Goal: Information Seeking & Learning: Learn about a topic

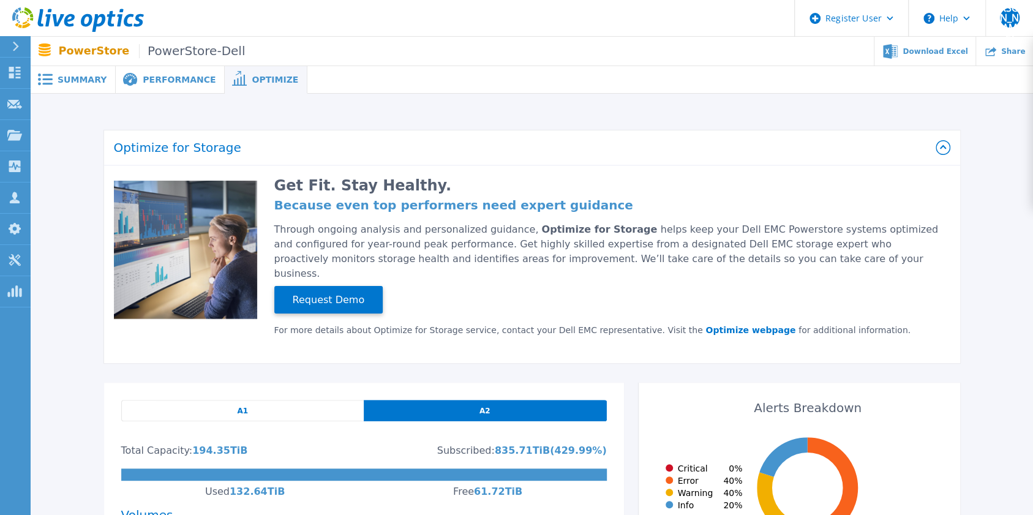
click at [160, 83] on span "Performance" at bounding box center [179, 79] width 73 height 9
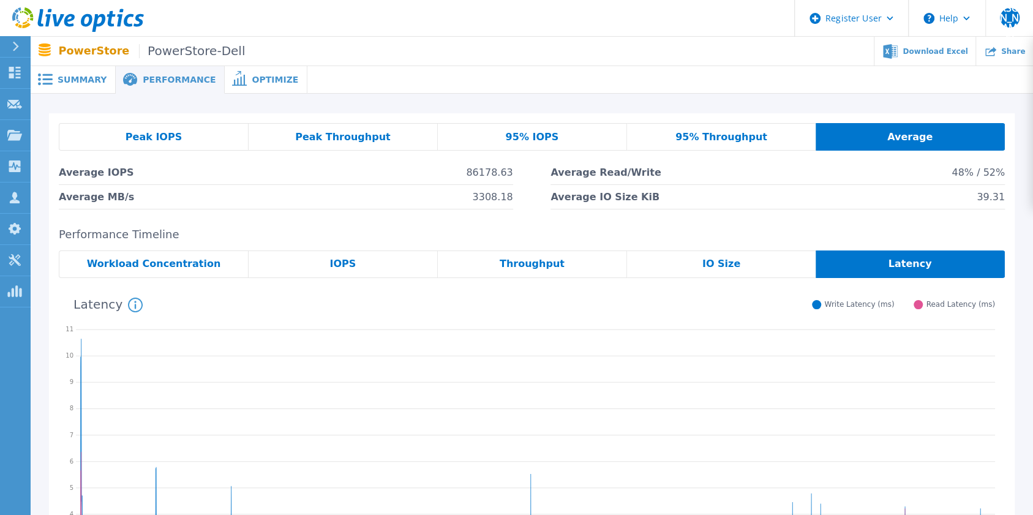
click at [96, 74] on div "Summary" at bounding box center [73, 80] width 85 height 28
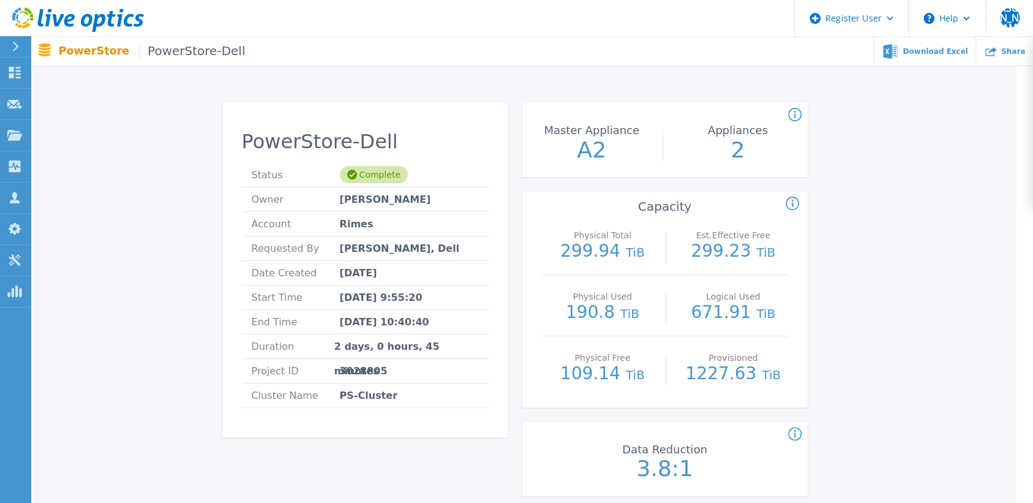
scroll to position [0, 17]
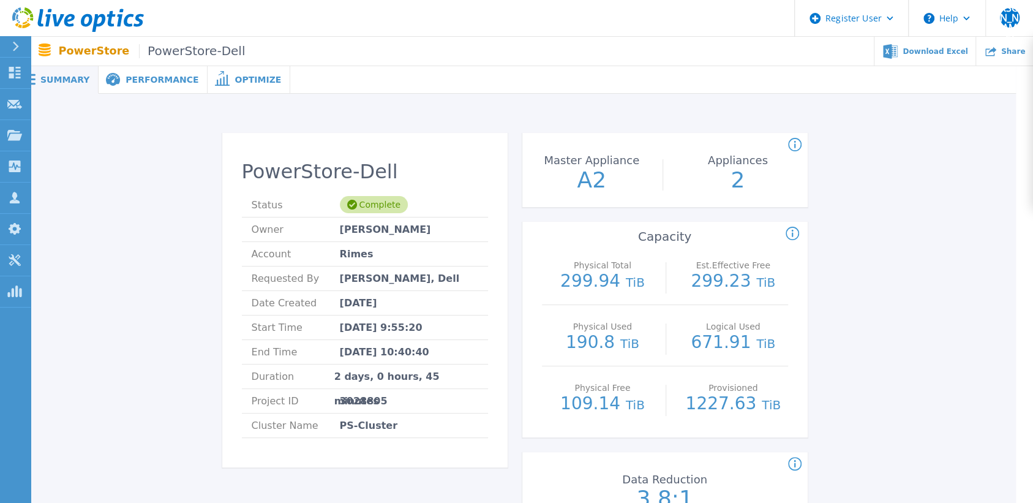
click at [157, 75] on span "Performance" at bounding box center [162, 79] width 73 height 9
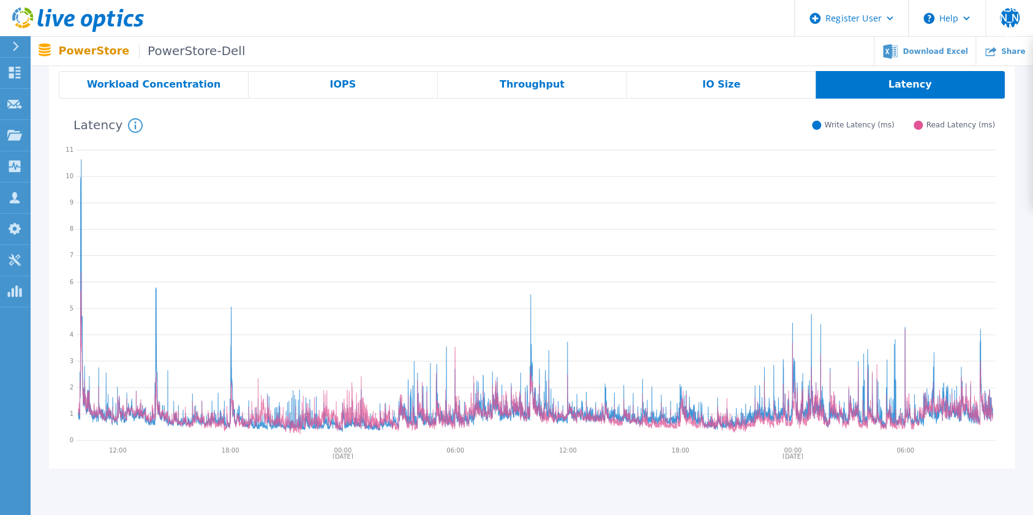
scroll to position [176, 0]
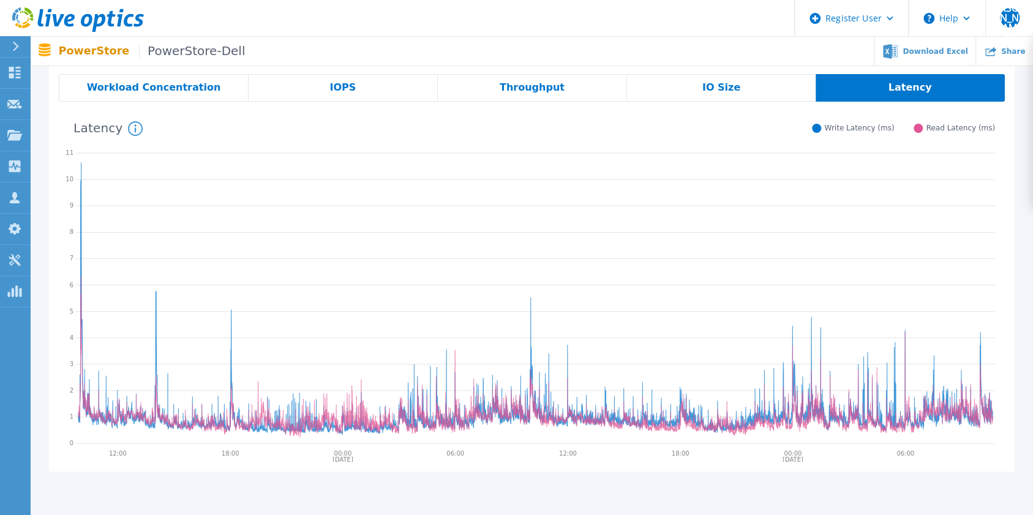
click at [655, 366] on icon at bounding box center [535, 296] width 919 height 306
click at [344, 88] on span "IOPS" at bounding box center [343, 88] width 26 height 10
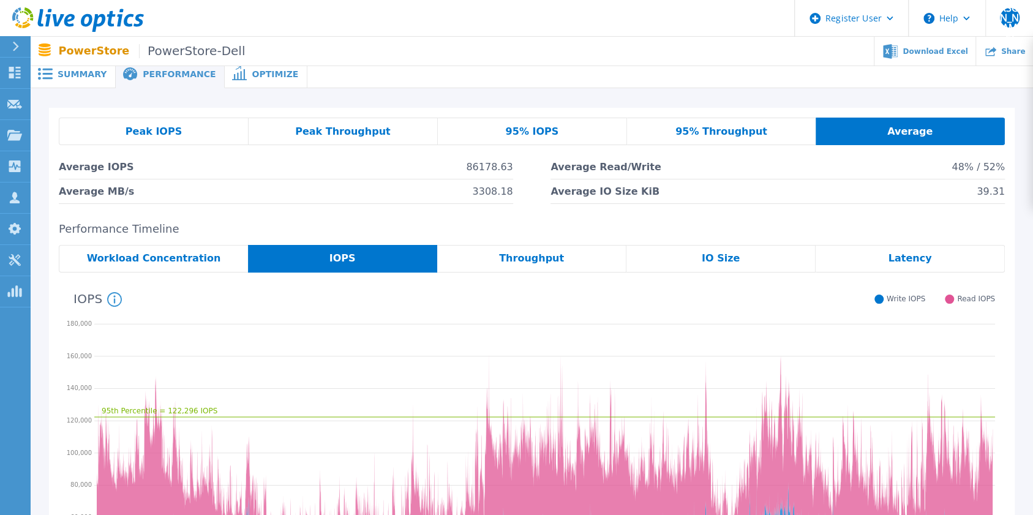
scroll to position [4, 0]
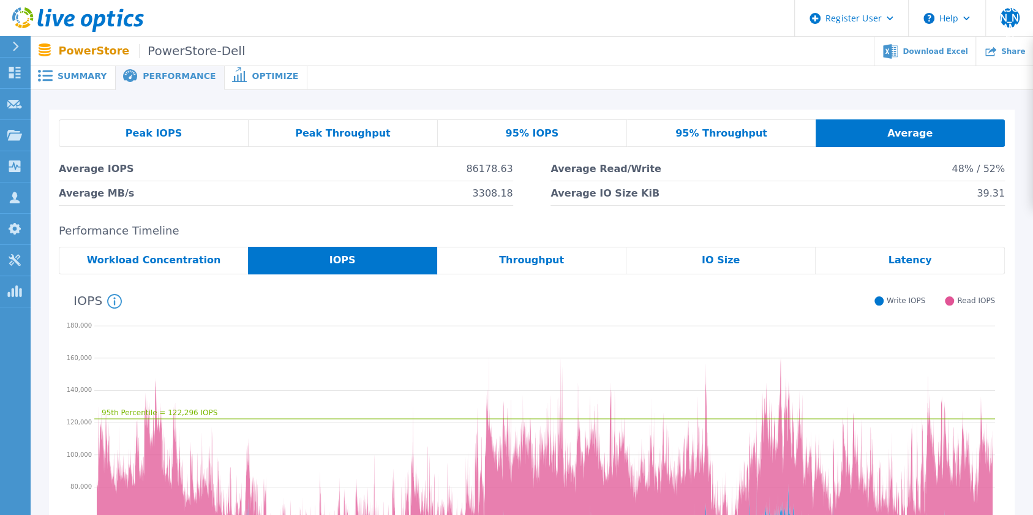
click at [268, 77] on span "Optimize" at bounding box center [275, 76] width 47 height 9
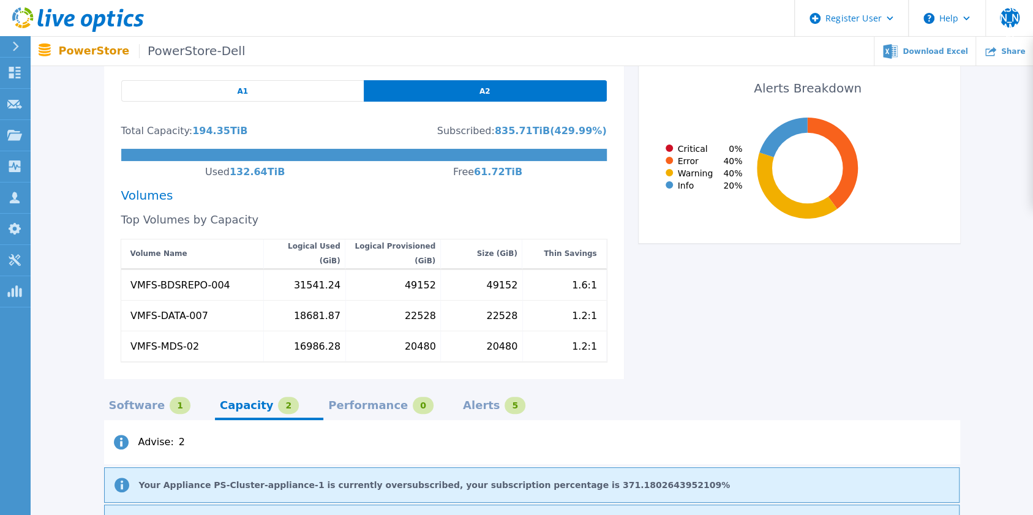
scroll to position [315, 0]
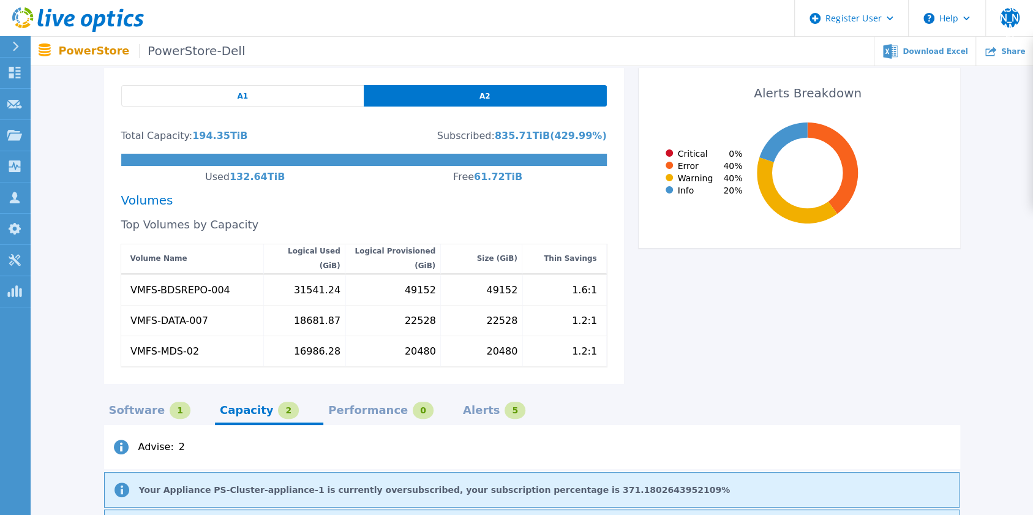
click at [263, 85] on div "A1" at bounding box center [242, 95] width 243 height 21
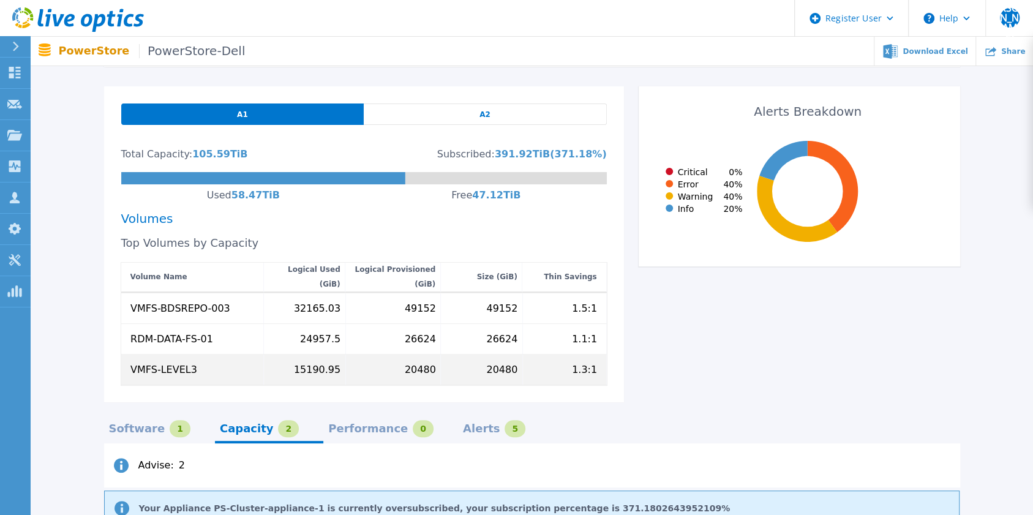
scroll to position [297, 0]
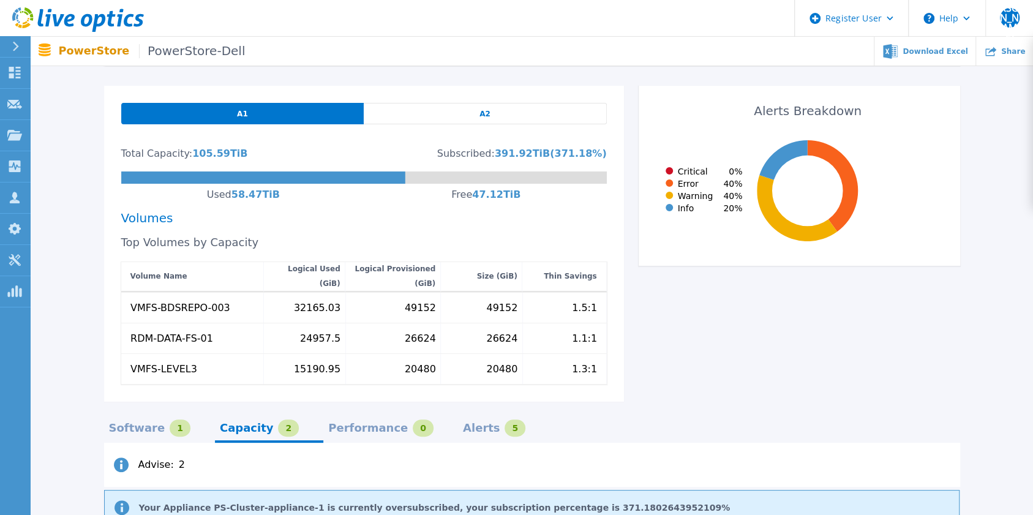
click at [499, 103] on div "A2" at bounding box center [485, 113] width 243 height 21
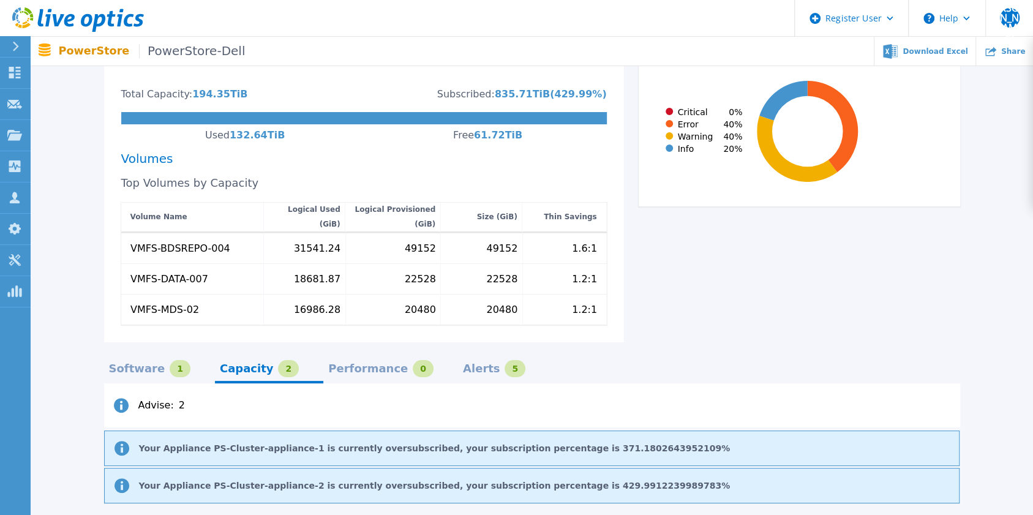
scroll to position [376, 0]
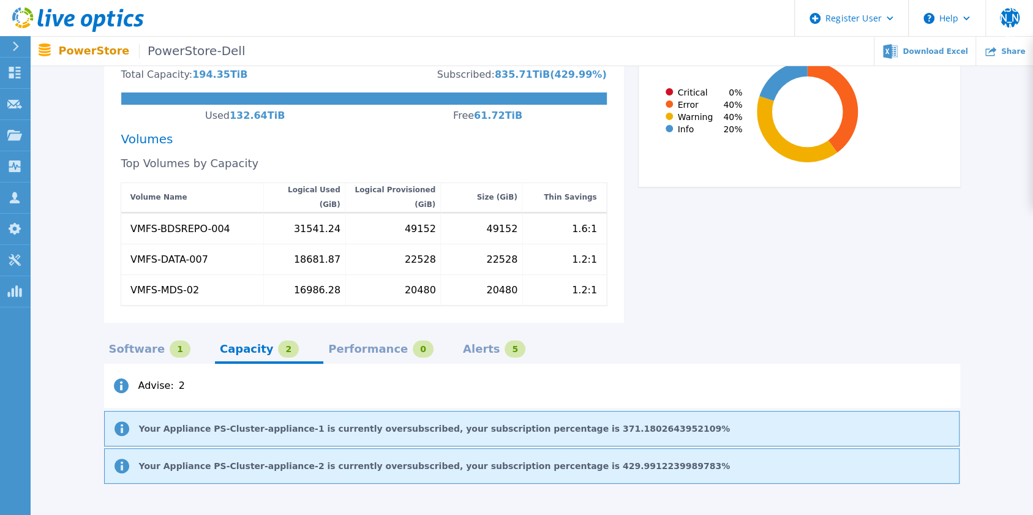
click at [361, 344] on div "Performance" at bounding box center [368, 349] width 80 height 10
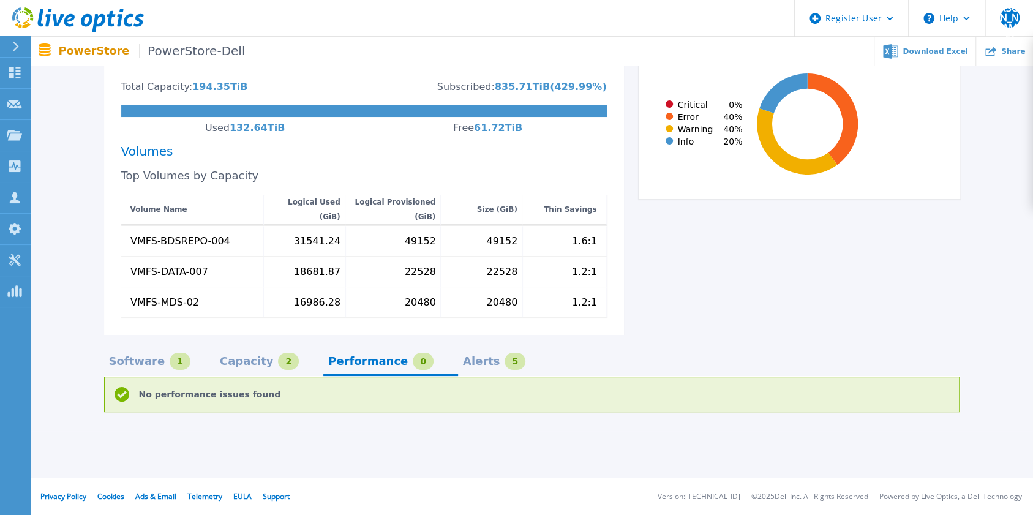
scroll to position [348, 0]
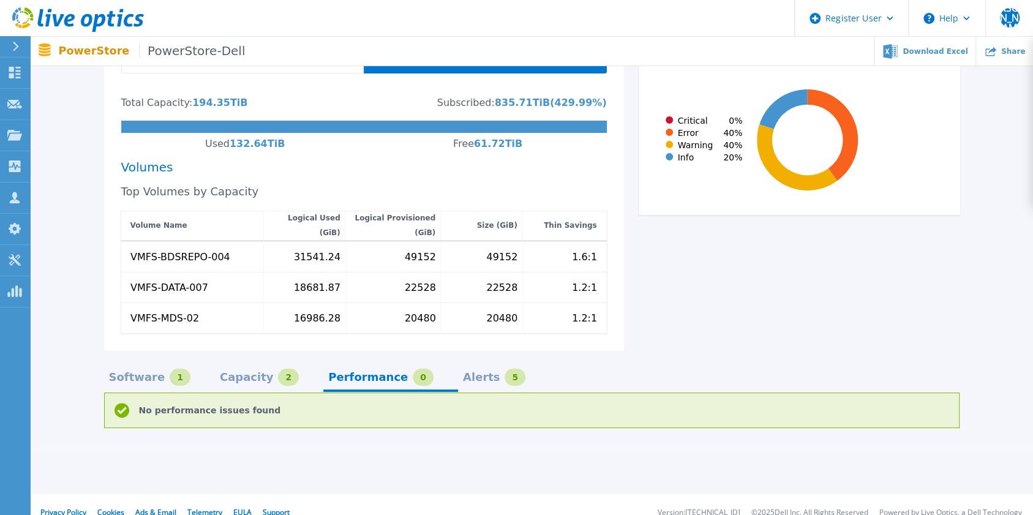
click at [463, 372] on div "Alerts" at bounding box center [481, 377] width 37 height 10
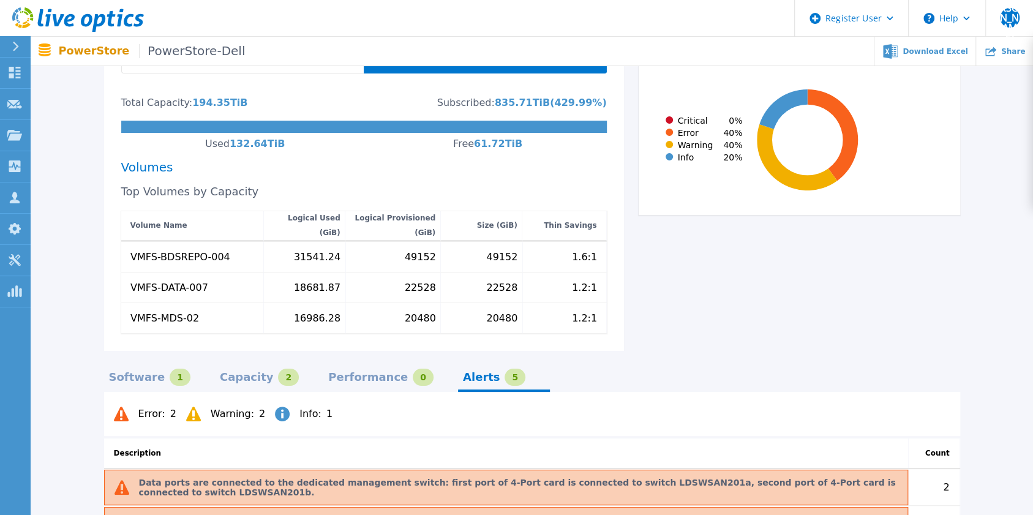
scroll to position [376, 0]
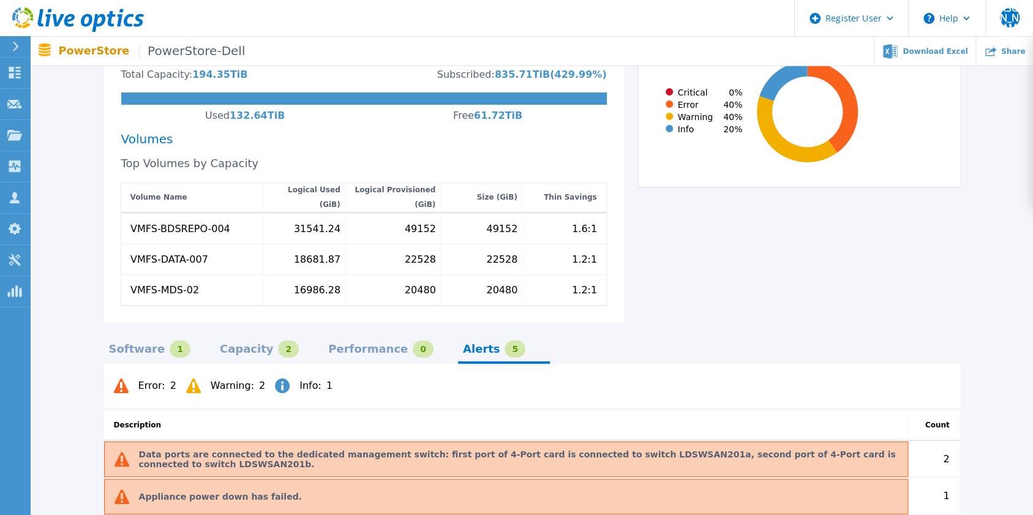
click at [247, 344] on div "Capacity" at bounding box center [247, 349] width 54 height 10
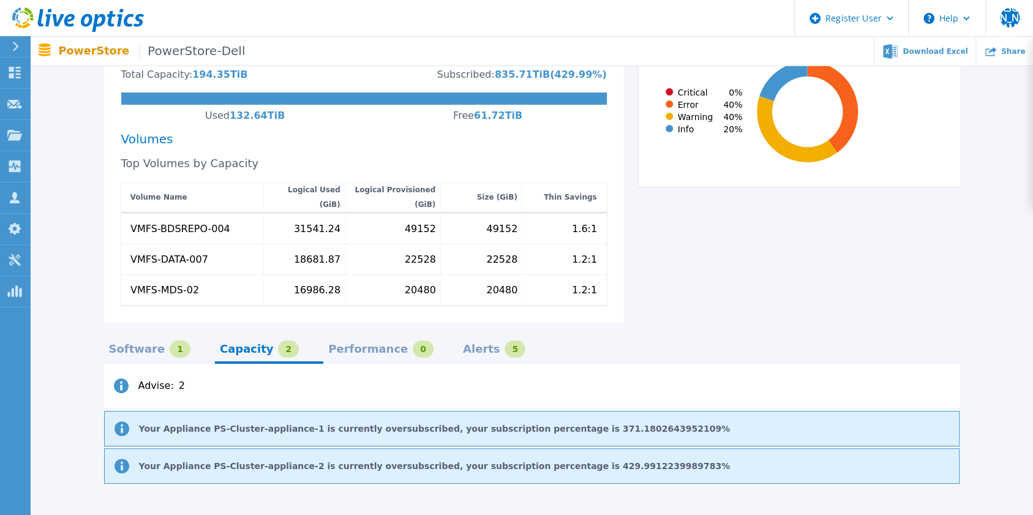
click at [156, 341] on div "Software 1" at bounding box center [149, 349] width 81 height 17
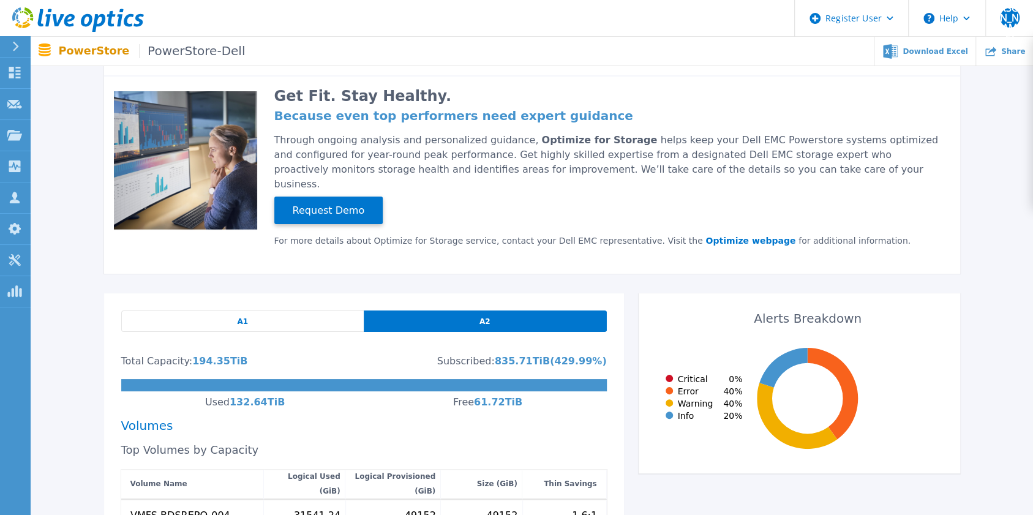
scroll to position [0, 0]
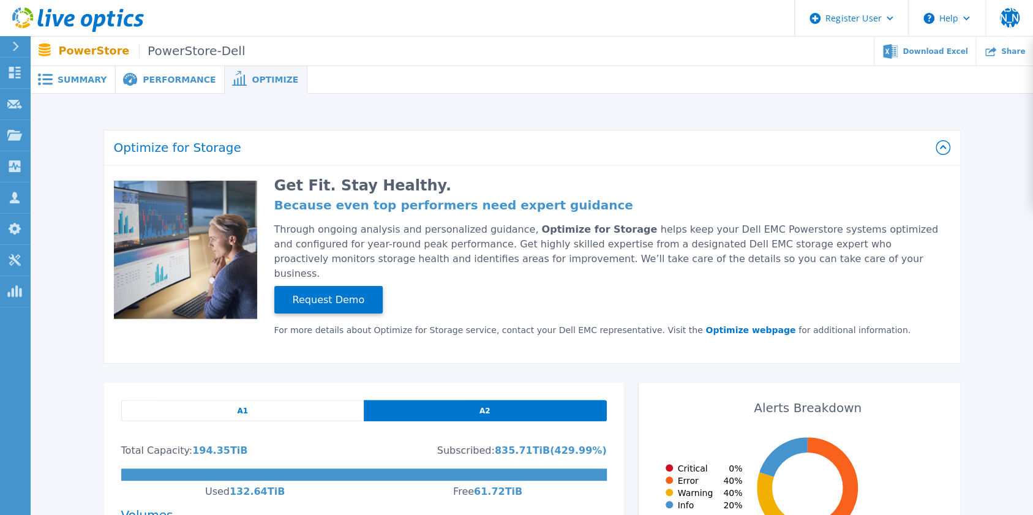
click at [154, 83] on span "Performance" at bounding box center [179, 79] width 73 height 9
